Goal: Task Accomplishment & Management: Complete application form

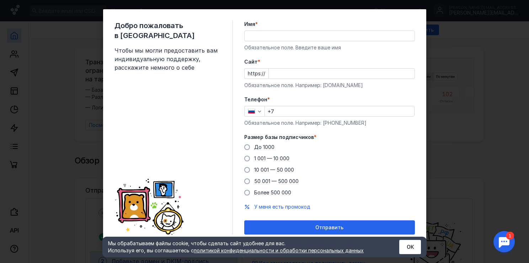
scroll to position [9, 0]
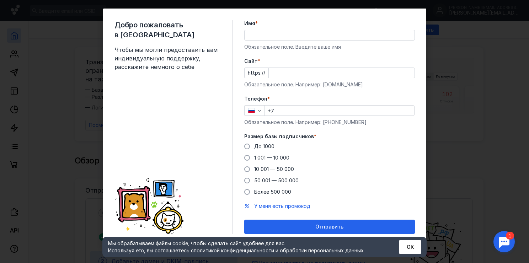
click at [275, 35] on input "Имя *" at bounding box center [330, 35] width 170 height 10
drag, startPoint x: 275, startPoint y: 34, endPoint x: 226, endPoint y: 39, distance: 49.2
click at [226, 39] on div "Добро пожаловать в Sendsay Чтобы мы могли предоставить вам индивидуальную подде…" at bounding box center [264, 127] width 323 height 237
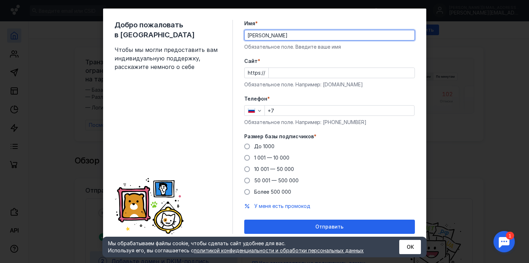
type input "[PERSON_NAME]"
click at [272, 72] on input "Cайт *" at bounding box center [342, 73] width 146 height 10
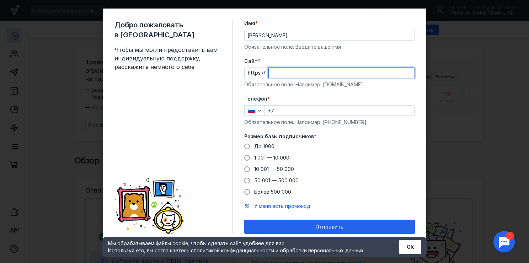
click at [294, 111] on div "Телефон * +7 Обязательное поле. Например: [PHONE_NUMBER]" at bounding box center [329, 110] width 171 height 31
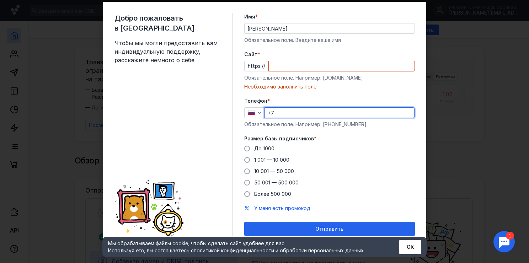
scroll to position [18, 0]
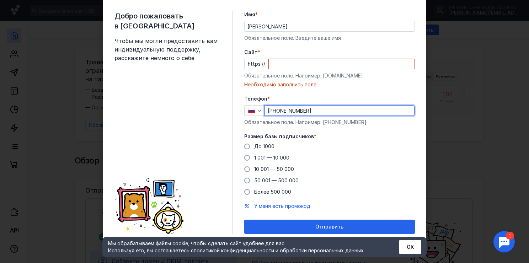
type input "[PHONE_NUMBER]"
click at [280, 67] on input "Cайт *" at bounding box center [342, 64] width 146 height 10
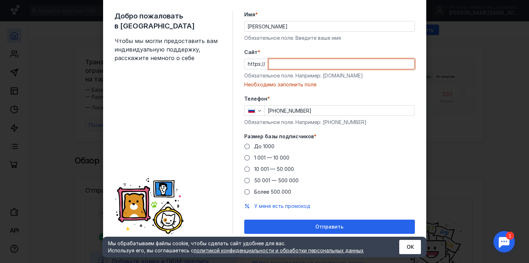
paste input "[DOMAIN_NAME][URL]"
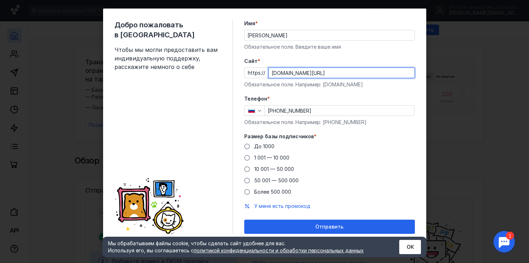
scroll to position [9, 0]
type input "[DOMAIN_NAME][URL]"
click at [254, 157] on span "1 001 — 10 000" at bounding box center [271, 158] width 35 height 6
click at [0, 0] on input "1 001 — 10 000" at bounding box center [0, 0] width 0 height 0
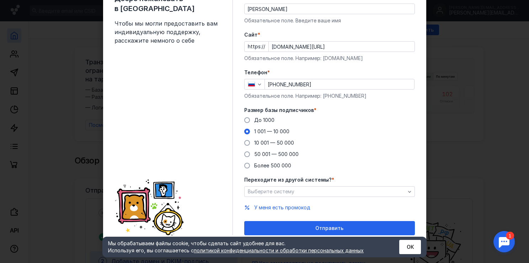
scroll to position [37, 0]
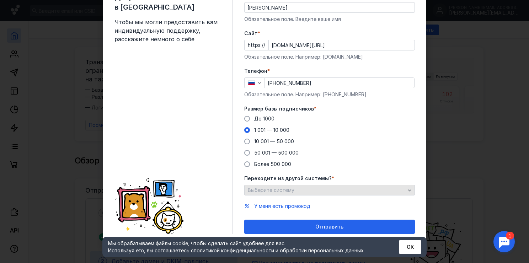
click at [290, 191] on span "Выберите систему" at bounding box center [271, 190] width 47 height 6
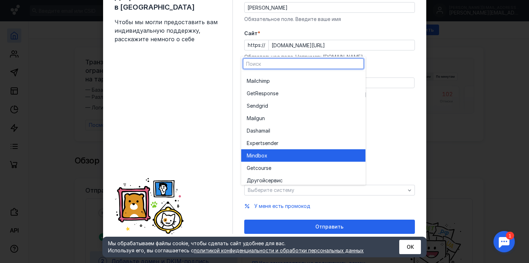
scroll to position [39, 0]
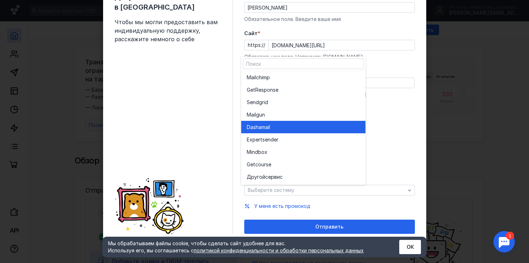
click at [277, 129] on div "Dashamai l" at bounding box center [303, 127] width 113 height 7
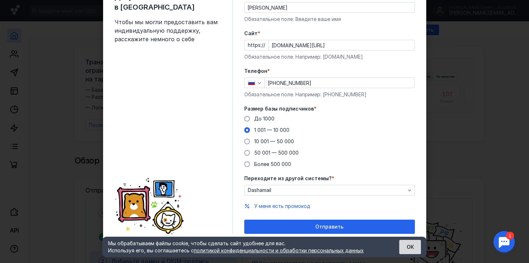
click at [405, 250] on button "ОК" at bounding box center [410, 247] width 22 height 14
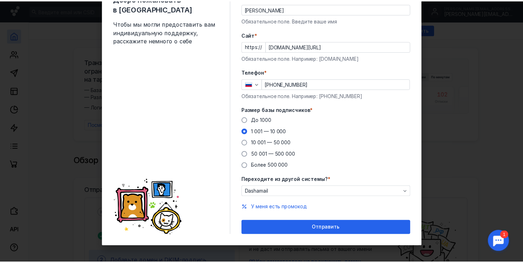
scroll to position [37, 0]
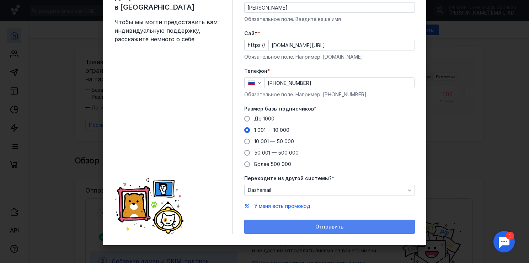
click at [335, 230] on div "Отправить" at bounding box center [329, 227] width 171 height 14
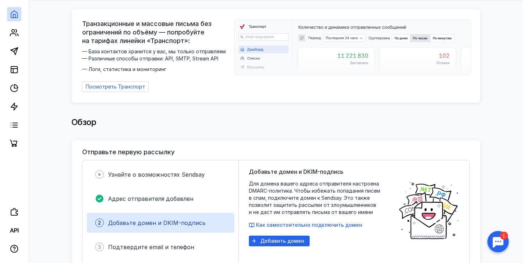
scroll to position [71, 0]
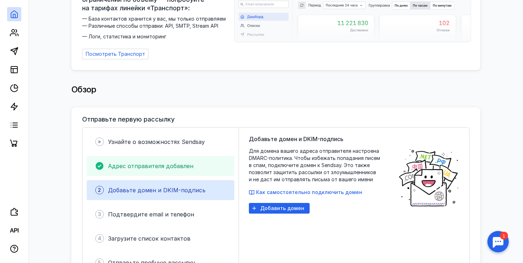
click at [179, 166] on span "Адрес отправителя добавлен" at bounding box center [150, 165] width 85 height 7
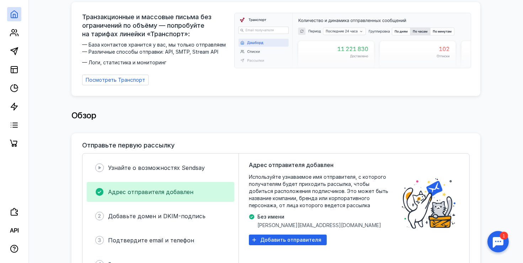
scroll to position [36, 0]
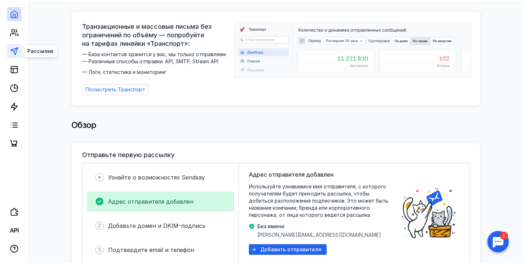
click at [12, 50] on polygon at bounding box center [14, 51] width 7 height 7
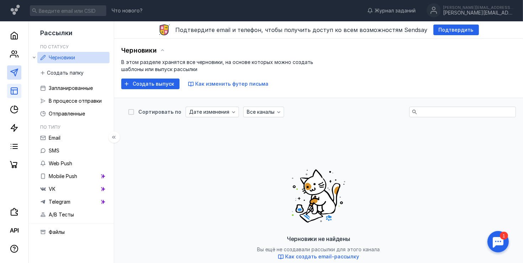
click at [9, 92] on link at bounding box center [14, 91] width 14 height 14
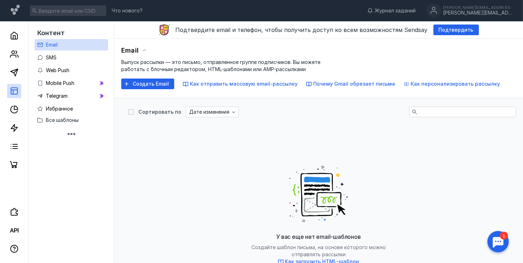
click at [154, 82] on span "Создать Email" at bounding box center [151, 84] width 36 height 6
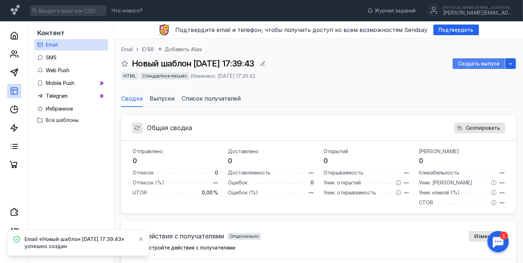
click at [469, 64] on span "Создать выпуск" at bounding box center [479, 64] width 42 height 6
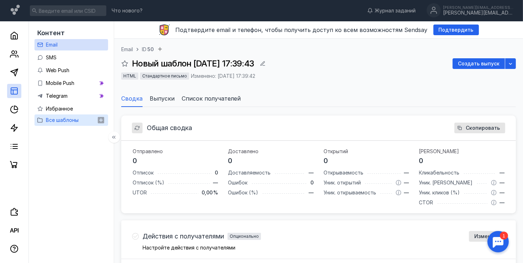
click at [62, 124] on div "Все шаблоны" at bounding box center [62, 120] width 33 height 9
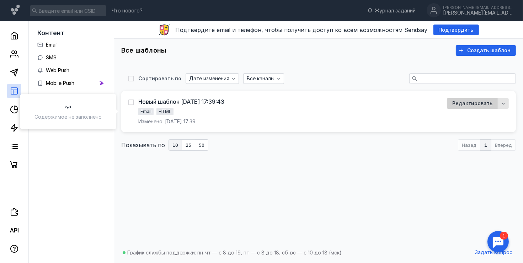
click at [470, 104] on span "Редактировать" at bounding box center [472, 104] width 40 height 6
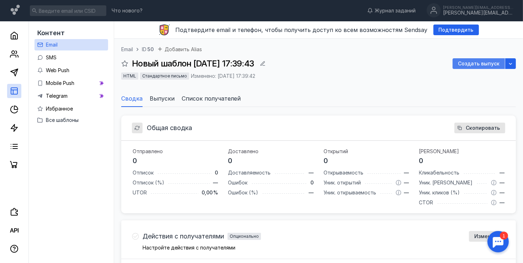
click at [479, 65] on span "Создать выпуск" at bounding box center [479, 64] width 42 height 6
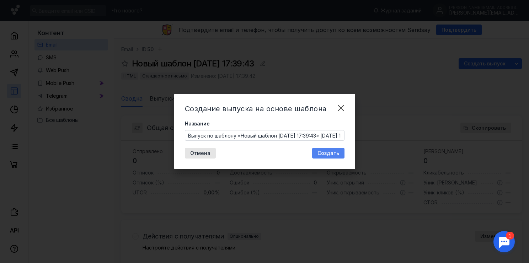
click at [324, 151] on span "Создать" at bounding box center [328, 153] width 22 height 6
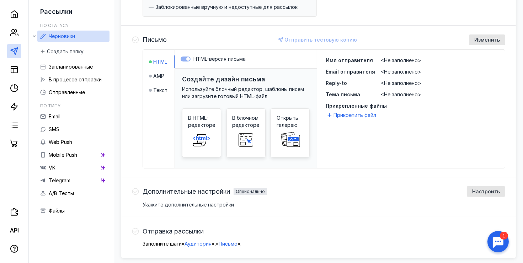
scroll to position [178, 0]
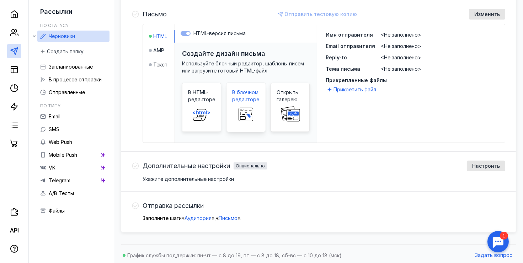
click at [250, 113] on rect at bounding box center [245, 113] width 11 height 4
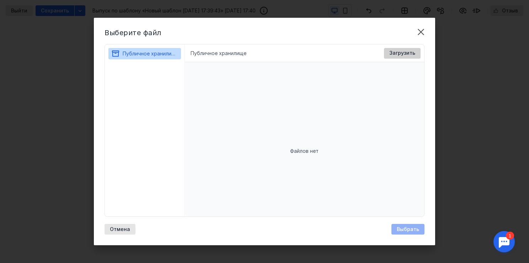
click at [398, 54] on span "Загрузить" at bounding box center [402, 53] width 26 height 6
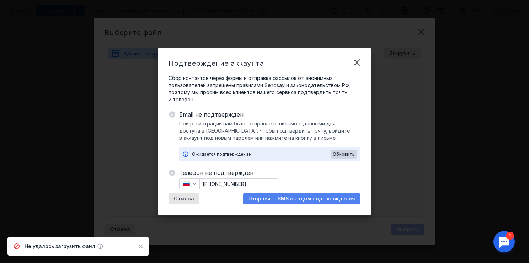
click at [310, 203] on div "Отправить SMS с кодом подтверждения" at bounding box center [302, 198] width 118 height 11
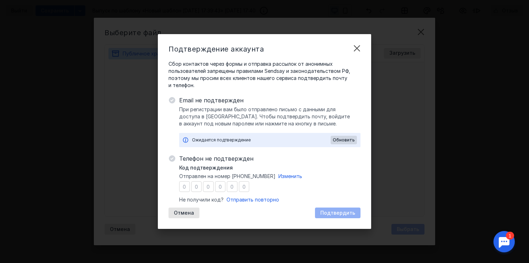
type input "5"
type input "6"
type input "7"
type input "1"
type input "0"
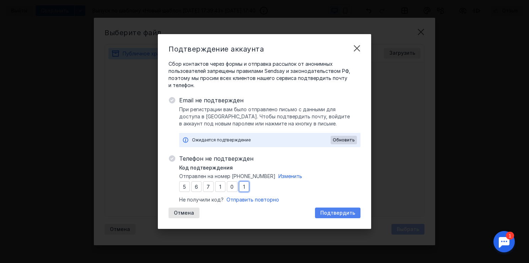
type input "1"
click at [334, 212] on span "Подтвердить" at bounding box center [337, 213] width 35 height 6
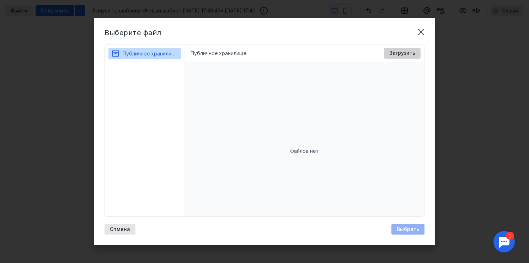
click at [405, 53] on span "Загрузить" at bounding box center [402, 53] width 26 height 6
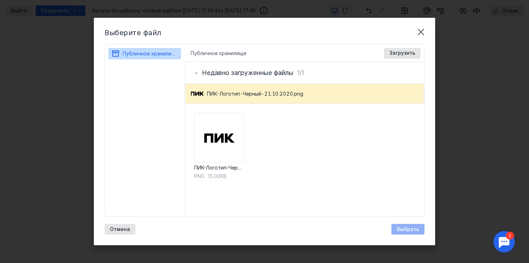
click at [407, 229] on div "Выбрать" at bounding box center [407, 229] width 33 height 11
click at [229, 139] on img at bounding box center [219, 138] width 50 height 50
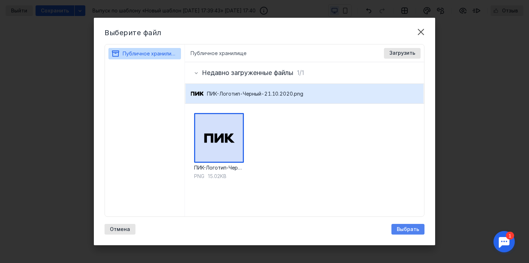
click at [398, 226] on span "Выбрать" at bounding box center [408, 229] width 22 height 6
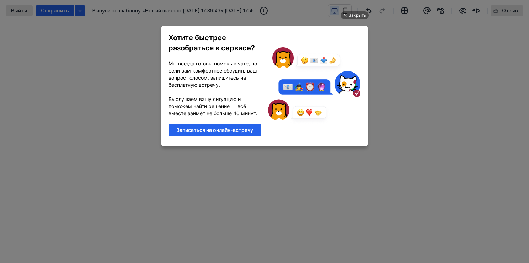
click at [229, 163] on div "Закрыть Хотите быстрее разобраться в сервисе? Мы всегда готовы помочь в чате, н…" at bounding box center [264, 123] width 213 height 245
click at [357, 16] on div "Закрыть" at bounding box center [357, 15] width 18 height 8
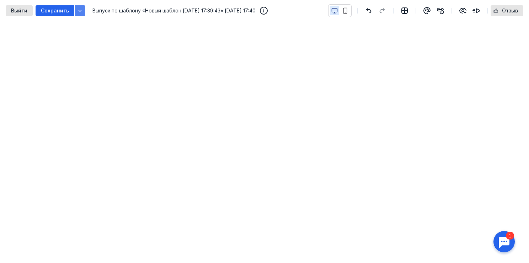
click at [77, 10] on icon "button" at bounding box center [80, 11] width 6 height 6
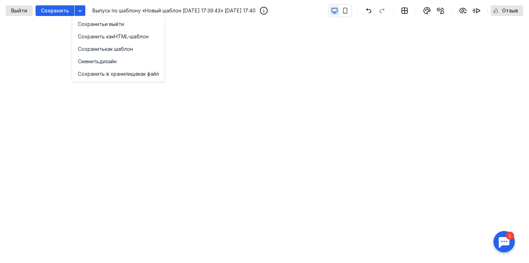
click at [47, 15] on div "Сохранить" at bounding box center [55, 10] width 39 height 11
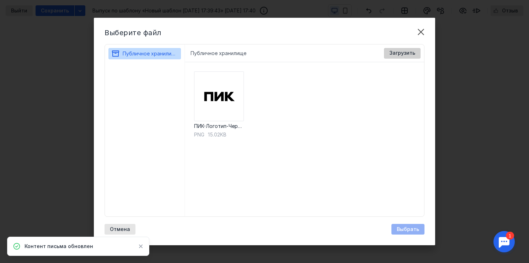
click at [402, 53] on span "Загрузить" at bounding box center [402, 53] width 26 height 6
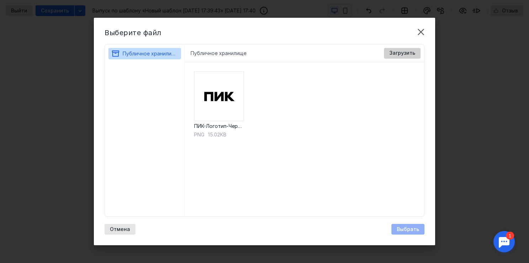
click at [396, 56] on div "Загрузить" at bounding box center [402, 53] width 37 height 11
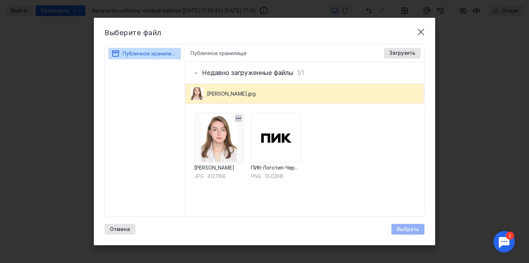
click at [214, 125] on img at bounding box center [219, 138] width 50 height 50
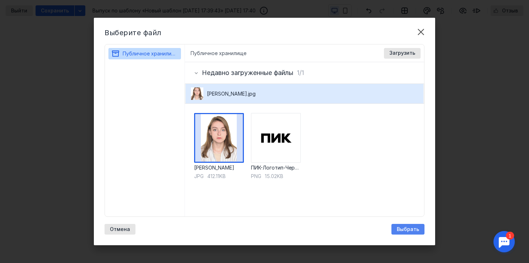
click at [411, 228] on span "Выбрать" at bounding box center [408, 229] width 22 height 6
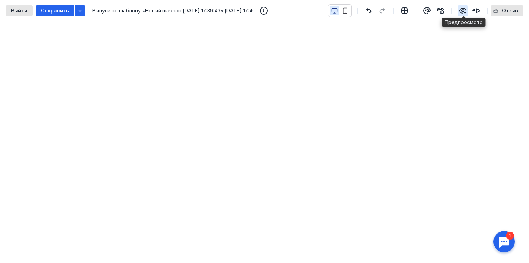
click at [465, 10] on icon "button" at bounding box center [463, 10] width 6 height 5
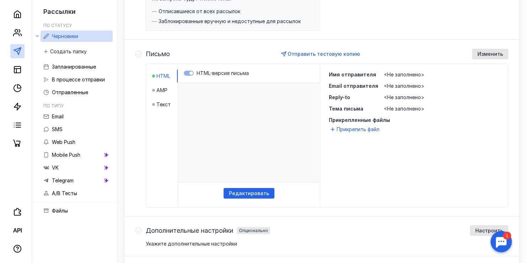
scroll to position [134, 0]
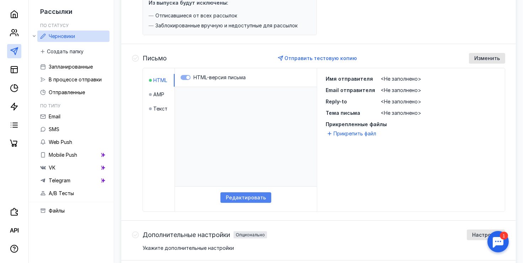
click at [255, 192] on div "Редактировать" at bounding box center [245, 197] width 51 height 11
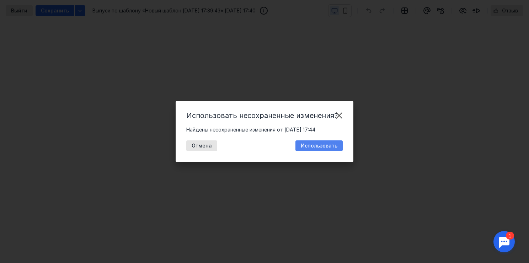
click at [322, 144] on span "Использовать" at bounding box center [319, 146] width 37 height 6
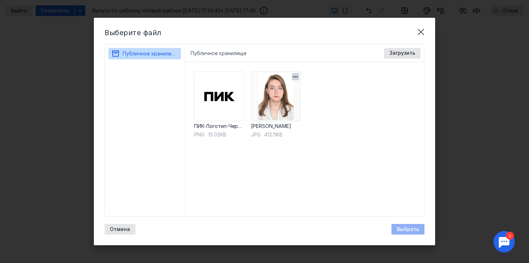
click at [281, 92] on img at bounding box center [276, 96] width 50 height 50
click at [413, 53] on span "Загрузить" at bounding box center [402, 53] width 26 height 6
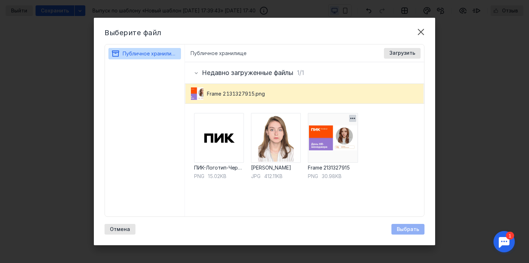
click at [335, 138] on img at bounding box center [333, 138] width 50 height 50
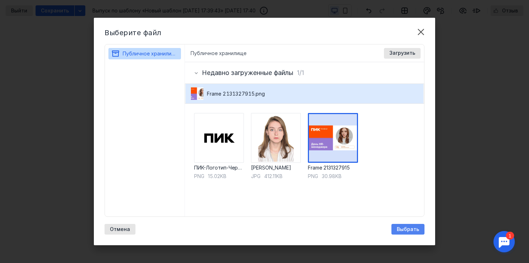
click at [416, 225] on div "Выбрать" at bounding box center [407, 229] width 33 height 11
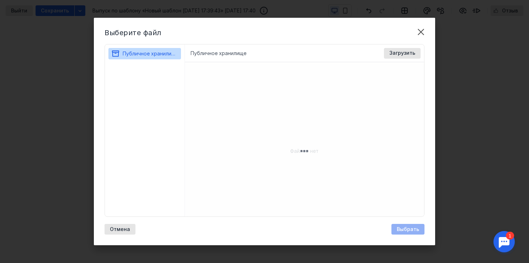
click at [219, 108] on div at bounding box center [305, 151] width 240 height 178
drag, startPoint x: 225, startPoint y: 61, endPoint x: 232, endPoint y: 56, distance: 8.7
click at [226, 60] on div "Публичное хранилище Доступные форматы: Размер файла не более 400 МБ. Выбрать Фа…" at bounding box center [305, 53] width 240 height 18
click at [235, 52] on li "Публичное хранилище" at bounding box center [219, 53] width 56 height 7
click at [123, 231] on span "Отмена" at bounding box center [120, 229] width 20 height 6
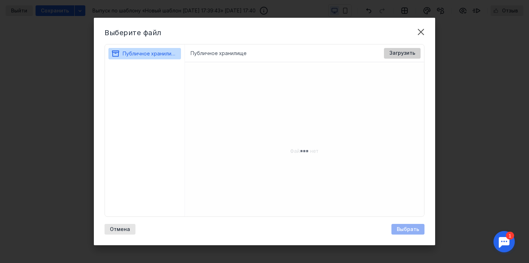
click at [391, 52] on span "Загрузить" at bounding box center [402, 53] width 26 height 6
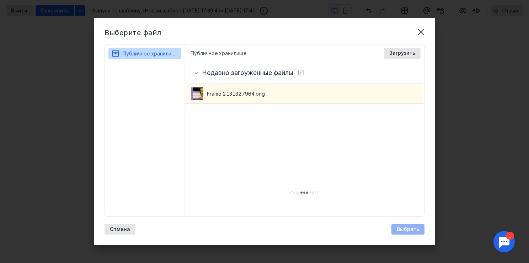
click at [217, 97] on span "Frame 2131327964.png" at bounding box center [236, 93] width 58 height 7
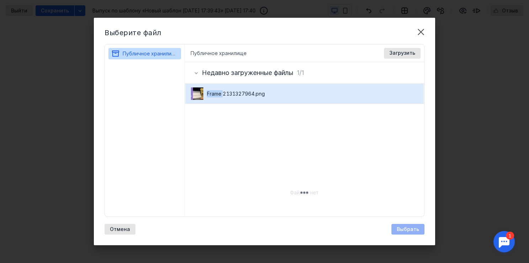
click at [217, 97] on span "Frame 2131327964.png" at bounding box center [236, 93] width 58 height 7
click at [309, 100] on div "Frame 2131327964.png" at bounding box center [305, 94] width 238 height 20
click at [274, 90] on span "Frame 2131327964.png" at bounding box center [247, 93] width 81 height 7
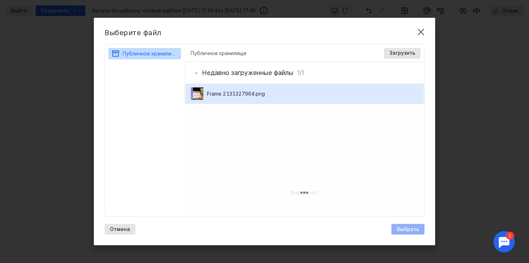
click at [274, 90] on span "Frame 2131327964.png" at bounding box center [247, 93] width 81 height 7
click at [256, 115] on div at bounding box center [305, 193] width 240 height 178
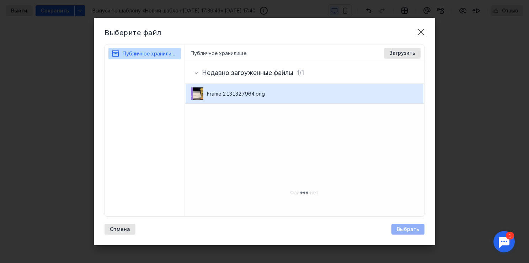
click at [213, 98] on div "Frame 2131327964.png" at bounding box center [305, 94] width 238 height 20
